Goal: Information Seeking & Learning: Check status

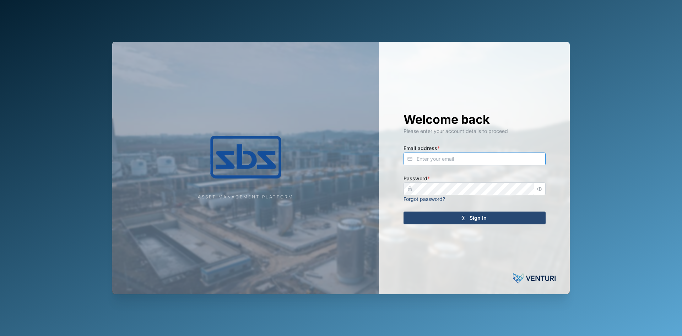
type input "[EMAIL_ADDRESS][DOMAIN_NAME]"
click at [451, 218] on div "Sign In" at bounding box center [473, 218] width 131 height 12
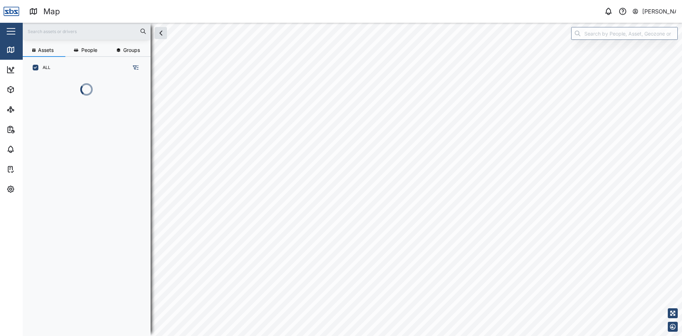
scroll to position [249, 111]
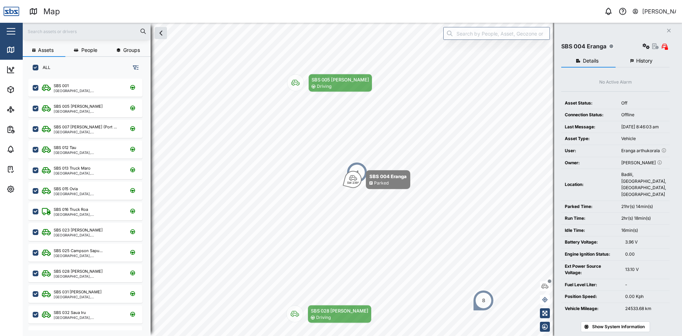
click at [670, 27] on button "Close" at bounding box center [669, 31] width 10 height 10
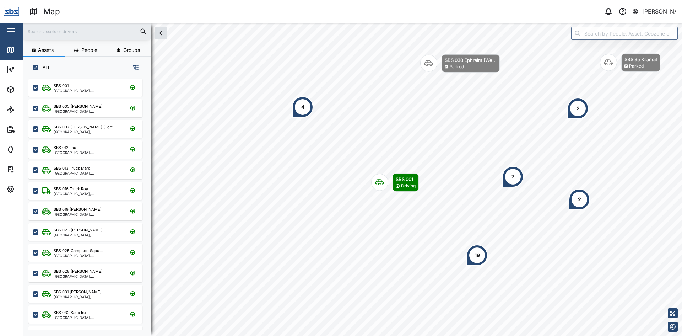
click at [300, 106] on div "4" at bounding box center [302, 106] width 21 height 21
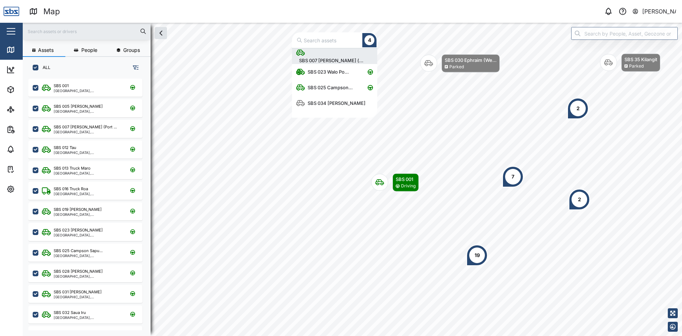
scroll to position [64, 80]
click at [317, 105] on div "SBS 034 [PERSON_NAME]" at bounding box center [337, 103] width 64 height 7
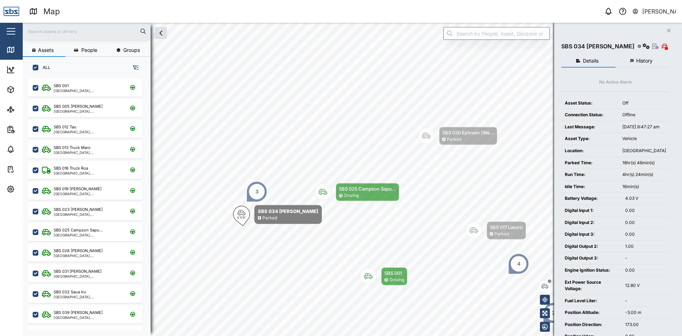
click at [255, 198] on div "3" at bounding box center [256, 191] width 21 height 21
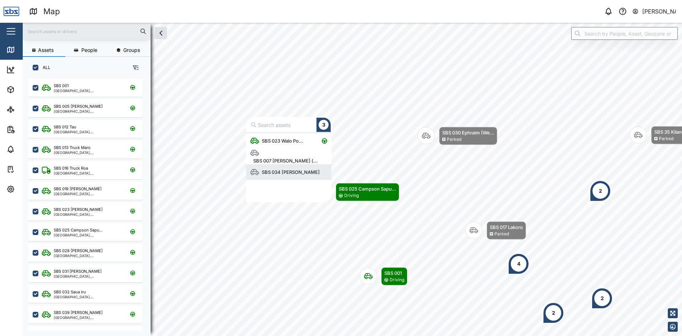
scroll to position [64, 80]
click at [272, 143] on div "SBS 023 Walo Po..." at bounding box center [282, 140] width 47 height 7
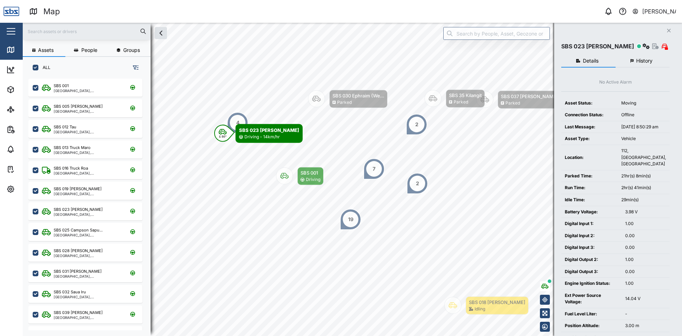
click at [669, 32] on icon "button" at bounding box center [670, 31] width 4 height 4
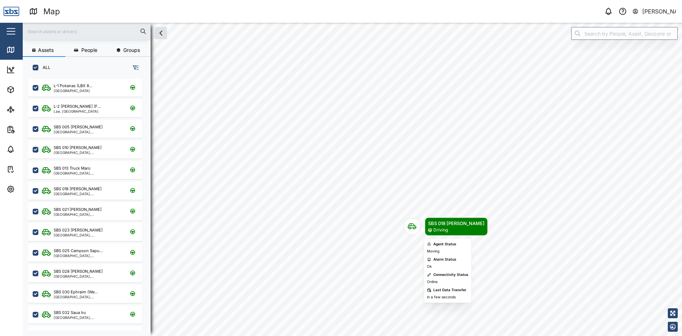
click at [412, 227] on icon "Map marker" at bounding box center [412, 226] width 9 height 9
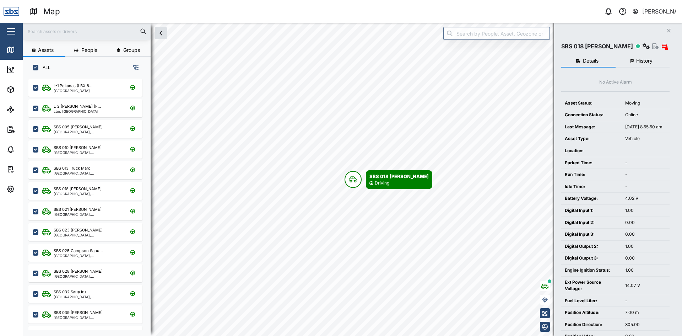
scroll to position [249, 111]
click at [643, 60] on span "History" at bounding box center [645, 60] width 16 height 5
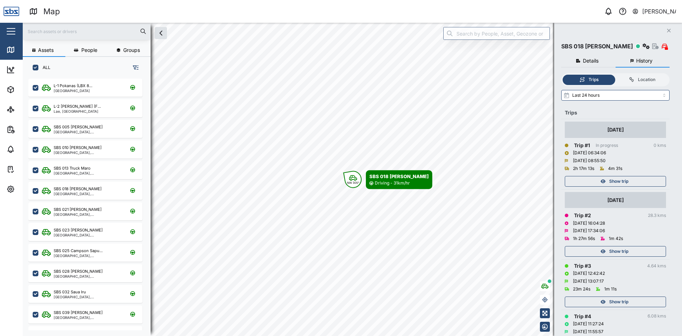
click at [620, 184] on span "Show trip" at bounding box center [619, 181] width 19 height 10
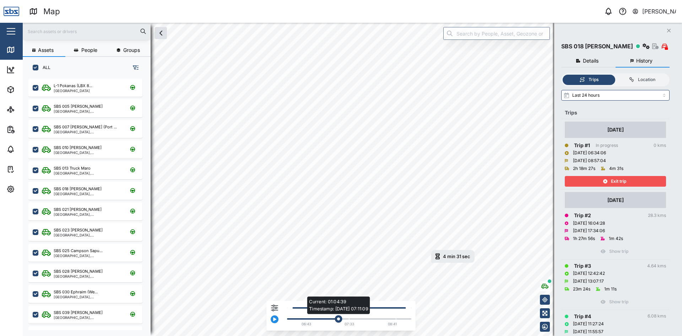
click at [338, 319] on div "Current: 01:04:39 Timestamp: [DATE] 07:11:09" at bounding box center [349, 318] width 117 height 1
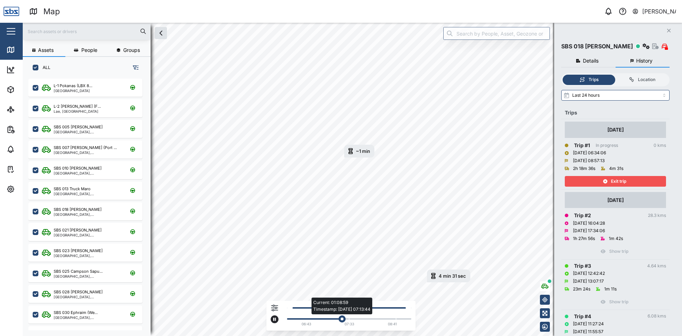
click at [383, 319] on div "Current: 01:08:59 Timestamp: [DATE] 07:13:44" at bounding box center [349, 318] width 117 height 1
click at [402, 320] on div "Current: 02:02:53 Timestamp: [DATE] 08:30:49" at bounding box center [349, 318] width 124 height 3
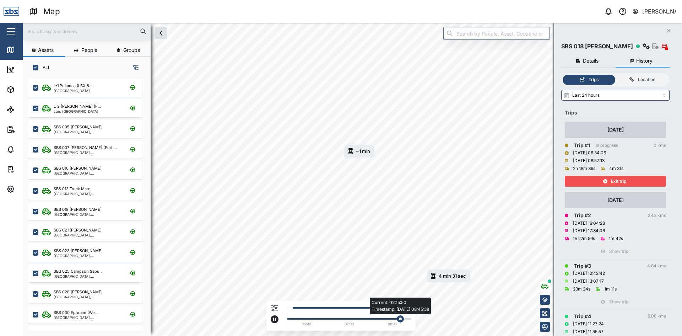
click at [407, 319] on div "Current: 02:15:50 Timestamp: [DATE] 08:45:38" at bounding box center [349, 318] width 117 height 1
click at [600, 178] on div "Exit trip" at bounding box center [615, 181] width 92 height 10
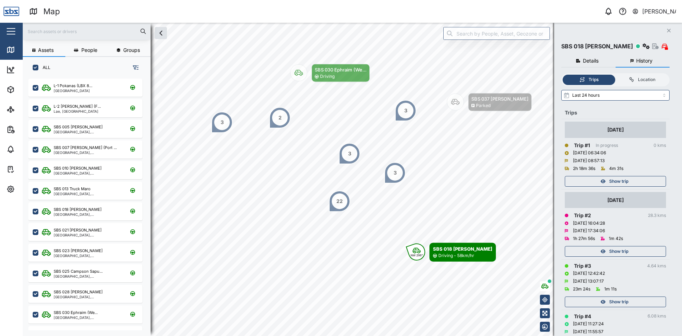
click at [596, 179] on div "Show trip" at bounding box center [615, 181] width 92 height 10
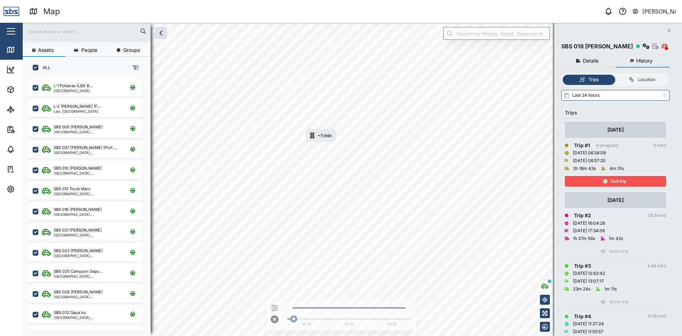
click at [616, 180] on span "Exit trip" at bounding box center [618, 181] width 15 height 10
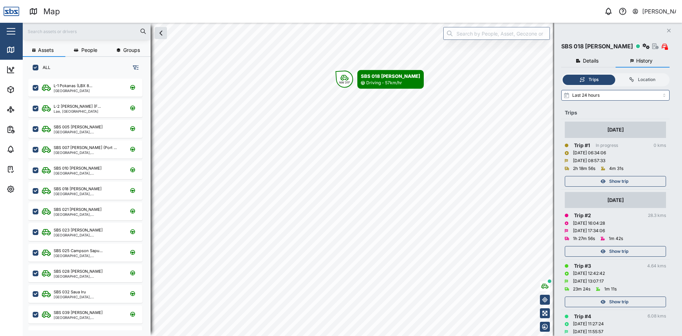
click at [602, 180] on icon "button" at bounding box center [603, 181] width 5 height 4
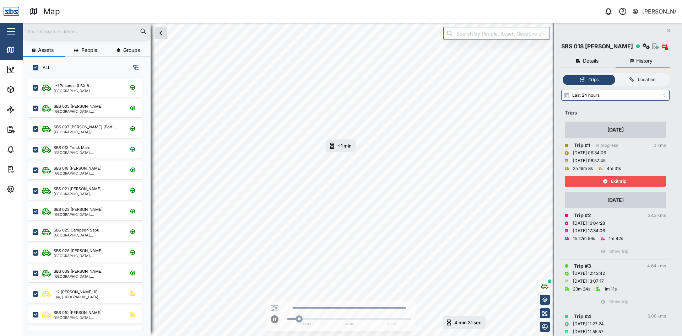
click at [600, 45] on div "SBS 018 [PERSON_NAME]" at bounding box center [598, 46] width 72 height 9
click at [669, 28] on button "Close" at bounding box center [669, 31] width 10 height 10
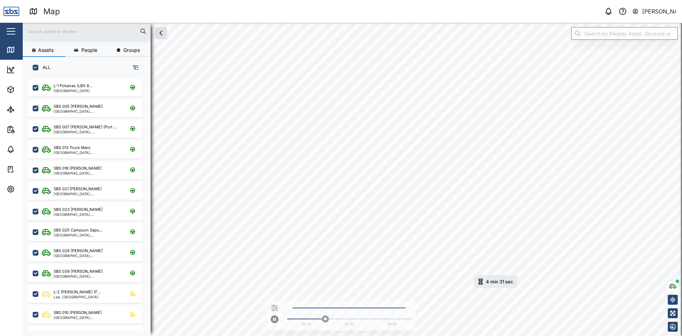
click at [59, 31] on input "text" at bounding box center [86, 31] width 119 height 11
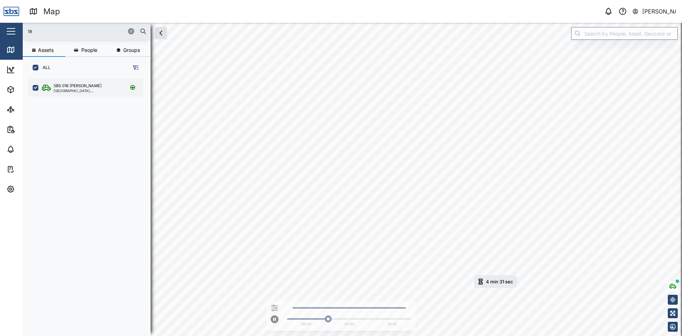
click at [83, 87] on div "SBS 018 [PERSON_NAME]" at bounding box center [78, 86] width 48 height 6
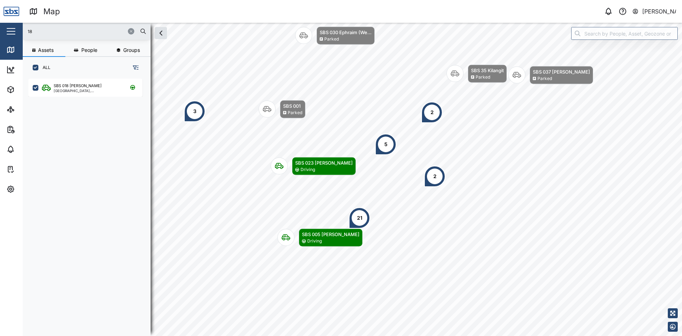
click at [54, 31] on input "18" at bounding box center [86, 31] width 119 height 11
type input "1"
type input "32"
click at [85, 91] on div "[GEOGRAPHIC_DATA], [GEOGRAPHIC_DATA]" at bounding box center [88, 91] width 68 height 4
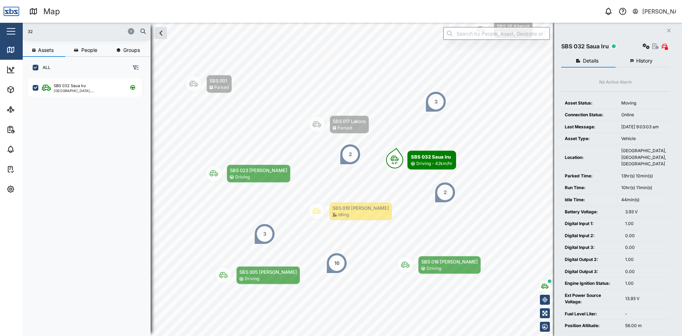
click at [635, 62] on button "History" at bounding box center [643, 61] width 54 height 13
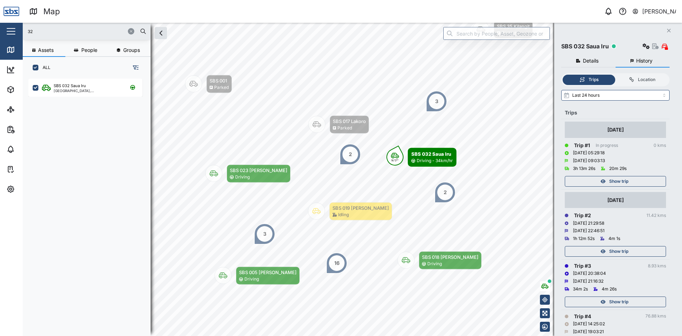
click at [615, 179] on span "Show trip" at bounding box center [619, 181] width 19 height 10
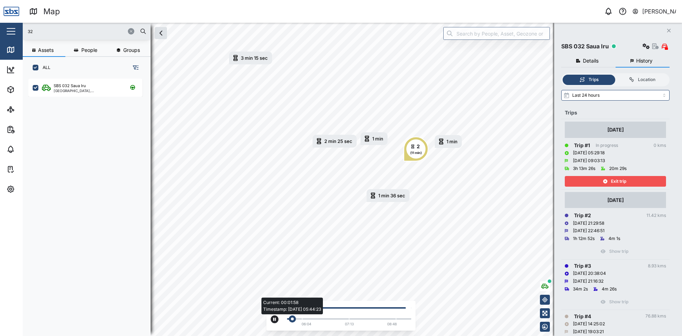
click at [354, 320] on div "Current: 00:01:58 Timestamp: [DATE] 05:44:23" at bounding box center [349, 318] width 124 height 3
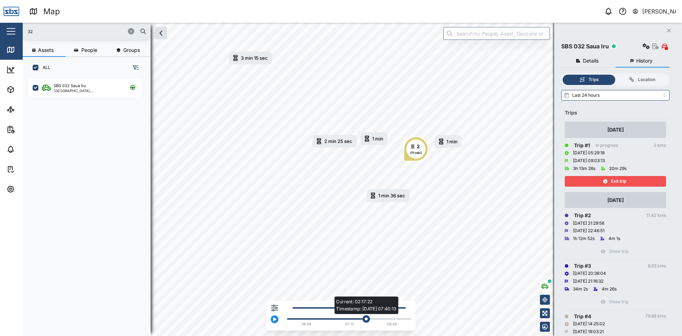
click at [368, 318] on div "Current: 02:17:22 Timestamp: [DATE] 07:40:13" at bounding box center [349, 318] width 117 height 1
click at [375, 319] on div "Current: 02:18:17 Timestamp: [DATE] 07:42:55" at bounding box center [349, 318] width 117 height 1
click at [386, 318] on div "Current: 02:28:41 Timestamp: [DATE] 07:54:51" at bounding box center [349, 318] width 124 height 3
click at [669, 30] on icon "Close" at bounding box center [669, 31] width 4 height 6
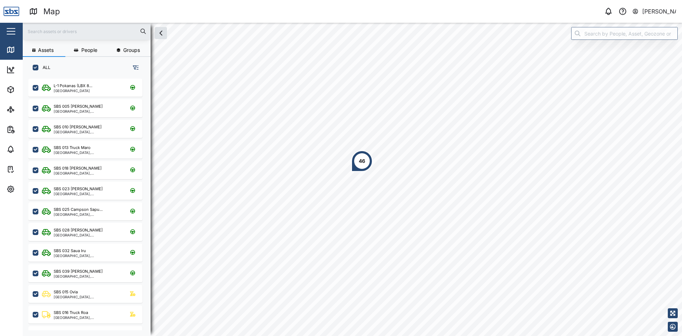
scroll to position [249, 111]
click at [418, 336] on html "Map 0 Vijay Kumar Close Map Dashboard Assets ATS Camera Generator Personnel Tan…" at bounding box center [341, 168] width 682 height 336
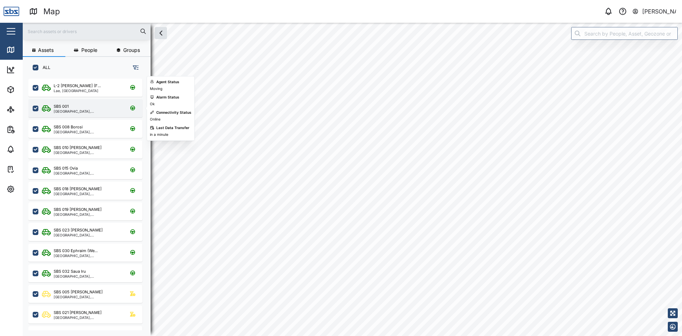
click at [74, 110] on div "[GEOGRAPHIC_DATA], [GEOGRAPHIC_DATA]" at bounding box center [88, 111] width 68 height 4
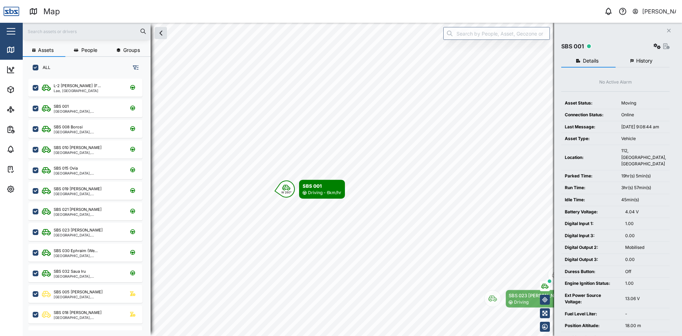
click at [647, 61] on span "History" at bounding box center [645, 60] width 16 height 5
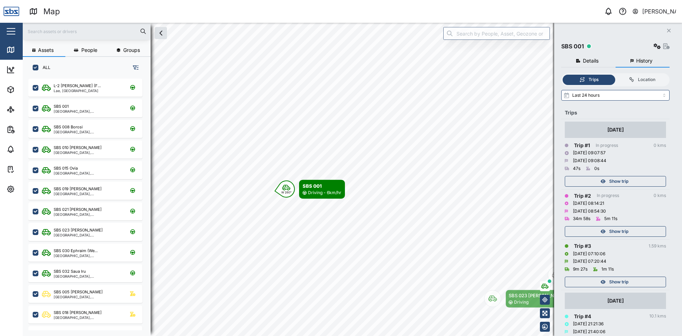
click at [632, 182] on div "Show trip" at bounding box center [615, 181] width 92 height 10
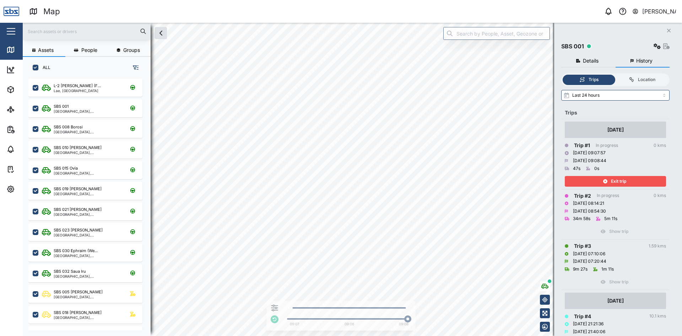
click at [632, 182] on div "Exit trip" at bounding box center [615, 181] width 92 height 10
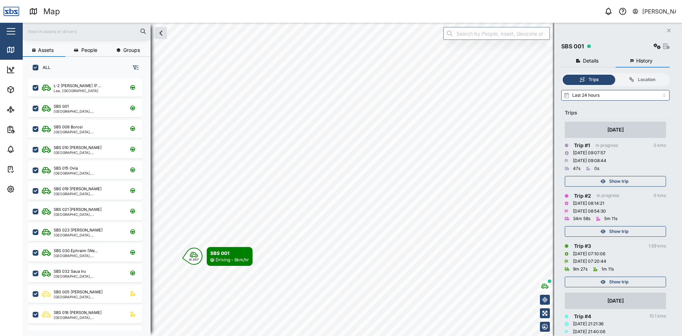
click at [619, 230] on span "Show trip" at bounding box center [619, 231] width 19 height 10
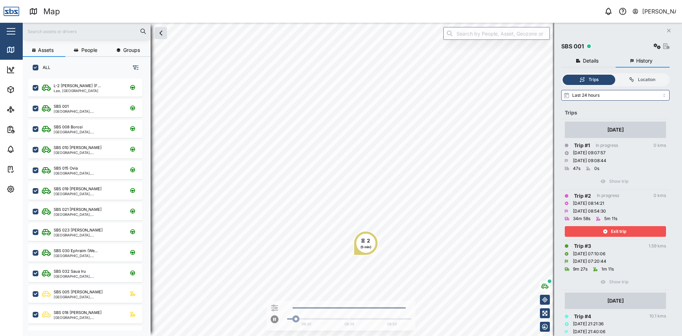
click at [619, 230] on span "Exit trip" at bounding box center [618, 231] width 15 height 10
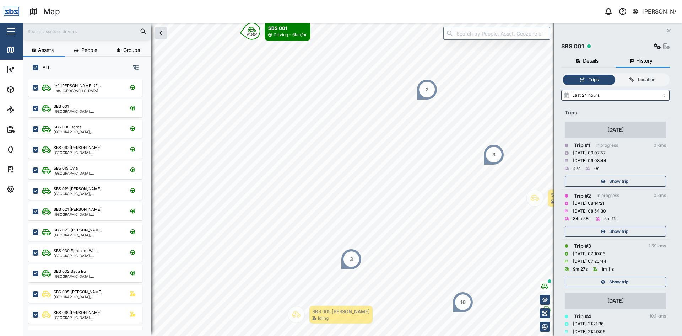
click at [622, 180] on span "Show trip" at bounding box center [619, 181] width 19 height 10
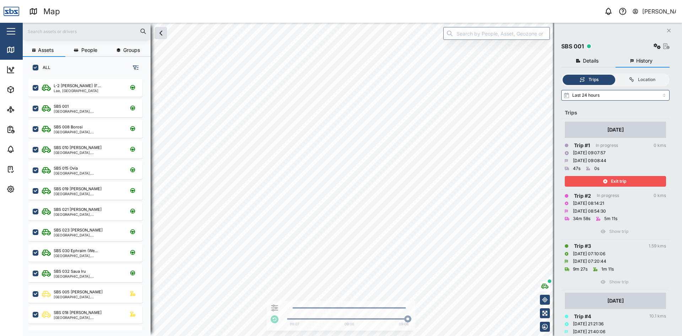
click at [621, 181] on span "Exit trip" at bounding box center [618, 181] width 15 height 10
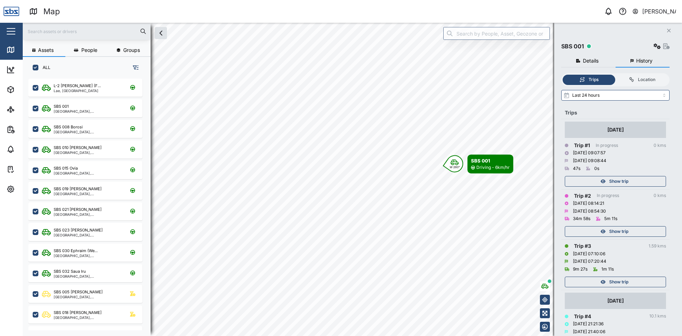
click at [669, 32] on icon "Close" at bounding box center [669, 31] width 4 height 6
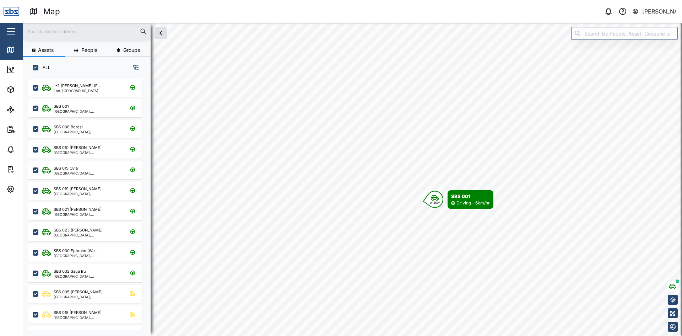
click at [80, 28] on input "text" at bounding box center [86, 31] width 119 height 11
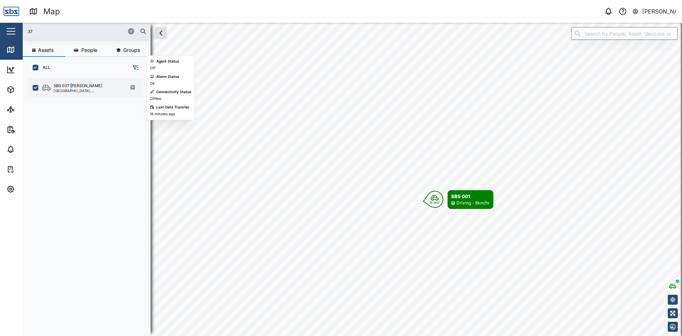
click at [71, 87] on div "SBS 037 [PERSON_NAME]" at bounding box center [78, 86] width 49 height 6
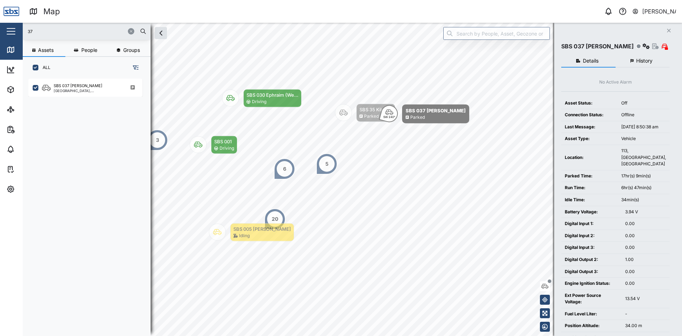
drag, startPoint x: 49, startPoint y: 32, endPoint x: 15, endPoint y: 31, distance: 34.8
click at [15, 31] on div "Map 0 Vijay Kumar Close Map Dashboard Assets ATS Camera Generator Personnel Tan…" at bounding box center [341, 168] width 682 height 336
type input "32"
click at [76, 88] on div "SBS 032 Saua Iru" at bounding box center [70, 86] width 32 height 6
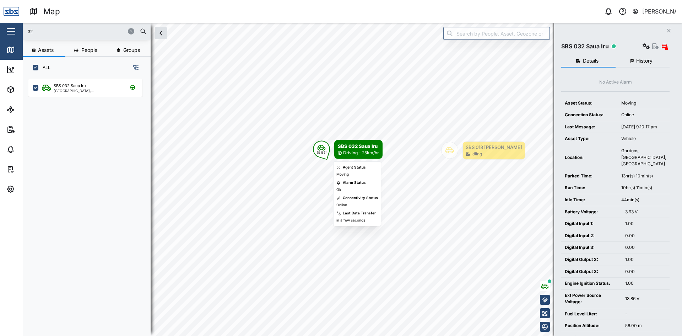
click at [365, 198] on body "Map 0 Vijay Kumar Close Map Dashboard Assets ATS Camera Generator Personnel Tan…" at bounding box center [341, 168] width 682 height 336
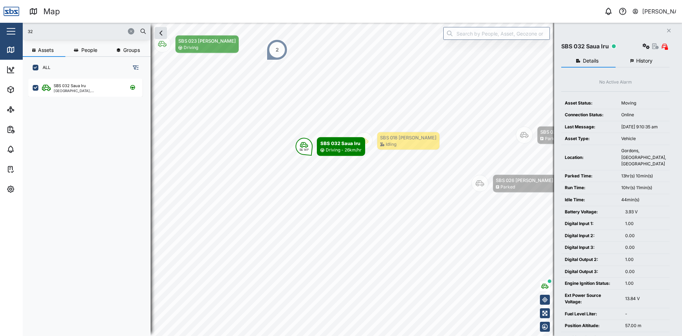
click at [639, 61] on span "History" at bounding box center [645, 60] width 16 height 5
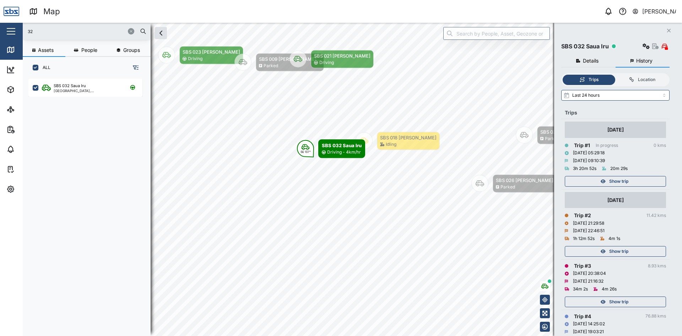
click at [627, 181] on span "Show trip" at bounding box center [619, 181] width 19 height 10
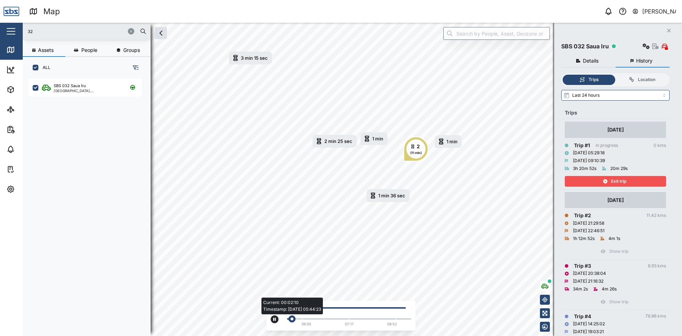
click at [349, 320] on div "Current: 00:02:10 Timestamp: 03/10/25 05:44:23" at bounding box center [349, 318] width 124 height 3
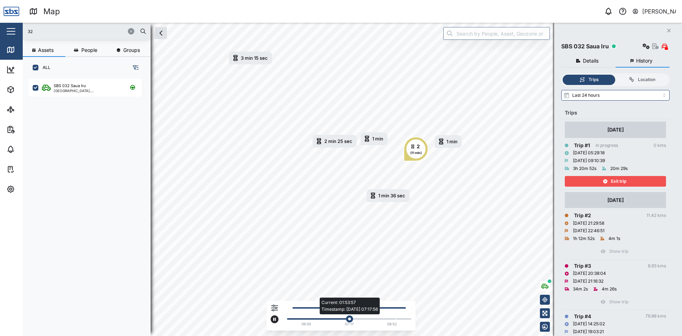
click at [368, 320] on div "Current: 01:53:57 Timestamp: 03/10/25 07:17:56" at bounding box center [349, 318] width 124 height 3
click at [377, 318] on div "Current: 02:23:58 Timestamp: 03/10/25 07:51:22" at bounding box center [349, 318] width 117 height 1
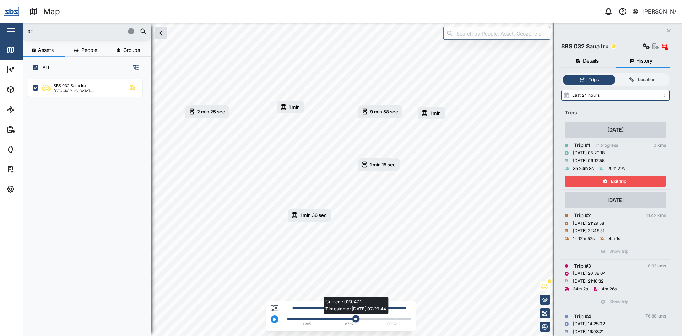
click at [357, 318] on div "Current: 02:04:12 Timestamp: 03/10/25 07:29:44" at bounding box center [349, 318] width 124 height 3
click at [371, 318] on div "Current: 02:04:42 Timestamp: 03/10/25 07:30:41" at bounding box center [349, 318] width 124 height 3
click at [673, 26] on button "Close" at bounding box center [669, 31] width 10 height 10
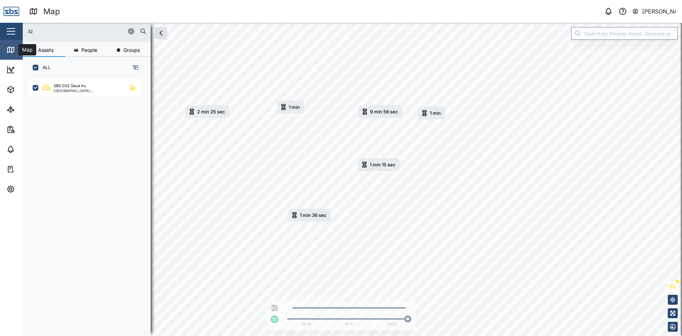
click at [13, 49] on icon at bounding box center [10, 49] width 9 height 9
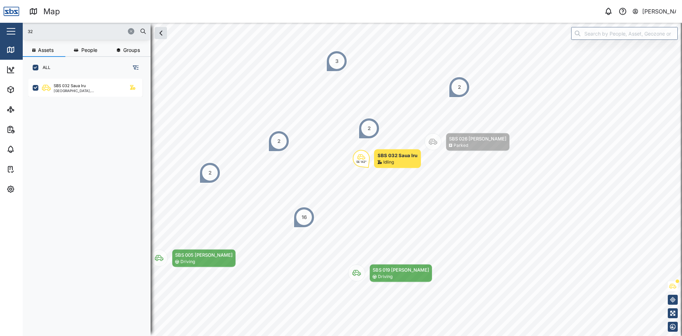
click at [131, 30] on icon "button" at bounding box center [131, 31] width 4 height 4
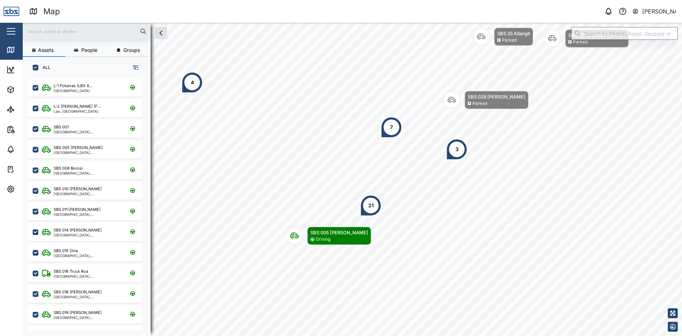
scroll to position [249, 111]
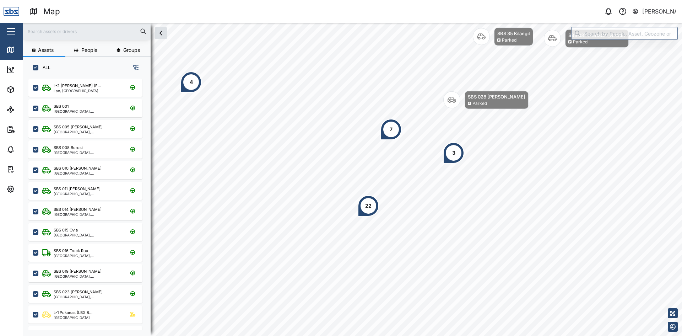
click at [58, 34] on input "text" at bounding box center [86, 31] width 119 height 11
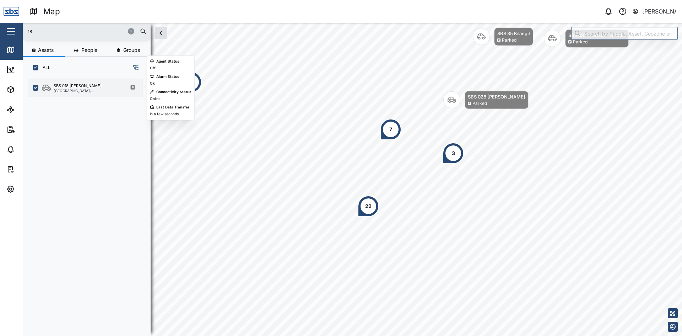
type input "18"
click at [77, 87] on div "SBS 018 [PERSON_NAME]" at bounding box center [78, 86] width 48 height 6
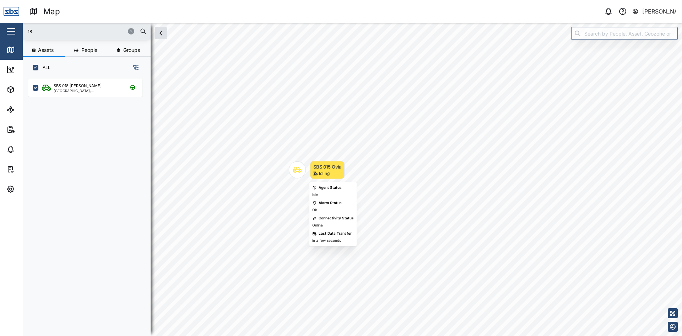
click at [350, 195] on body "Map 0 Vijay Kumar Close Map Dashboard Assets ATS Camera Generator Personnel Tan…" at bounding box center [341, 168] width 682 height 336
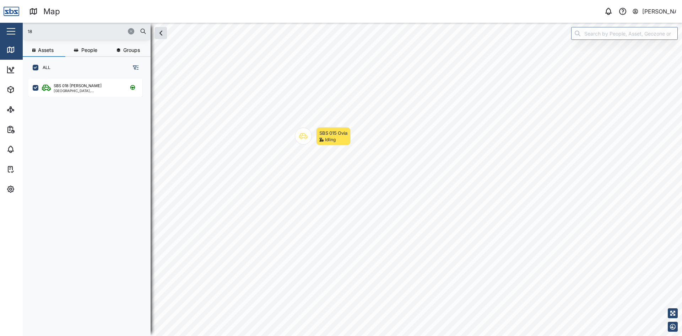
click at [130, 30] on icon "button" at bounding box center [131, 31] width 4 height 4
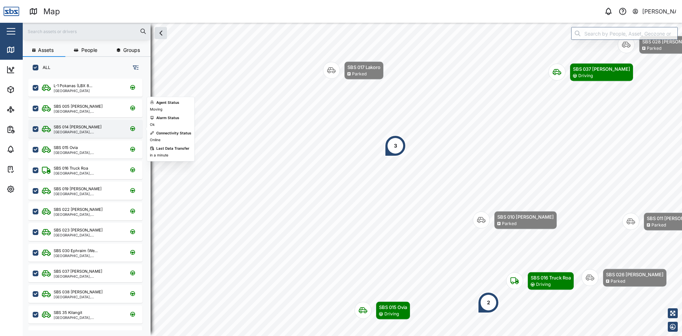
click at [80, 127] on div "SBS 014 Henry" at bounding box center [78, 127] width 48 height 6
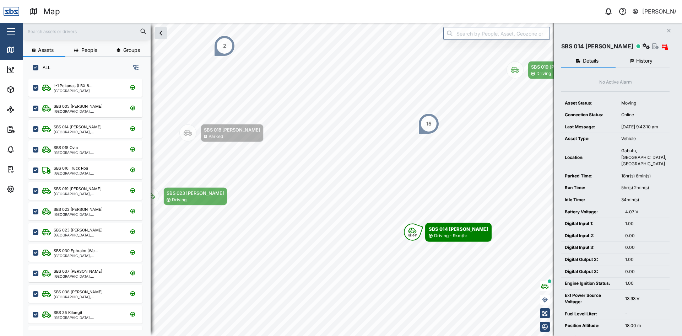
click at [667, 30] on button "Close" at bounding box center [669, 31] width 10 height 10
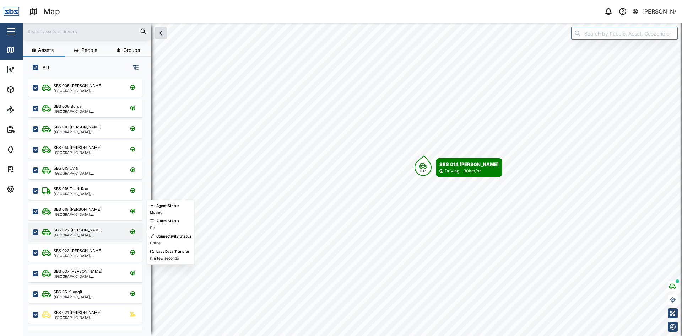
click at [83, 230] on div "SBS 022 Keith" at bounding box center [88, 230] width 68 height 6
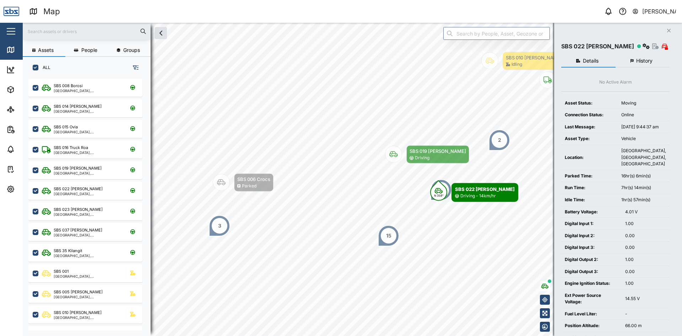
click at [669, 32] on icon "Close" at bounding box center [669, 31] width 4 height 6
